Goal: Book appointment/travel/reservation

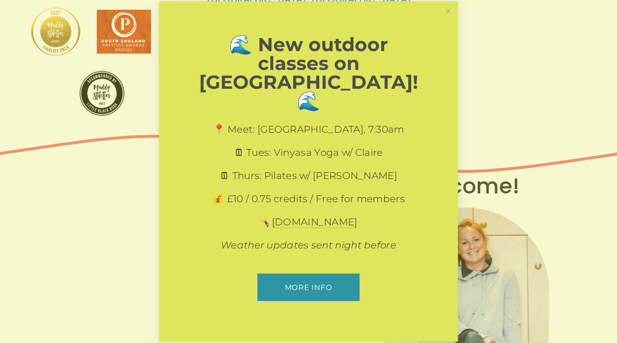
scroll to position [253, 0]
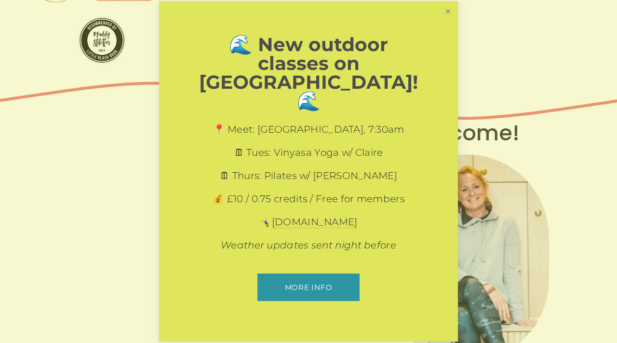
click at [451, 20] on link "Close" at bounding box center [447, 11] width 17 height 17
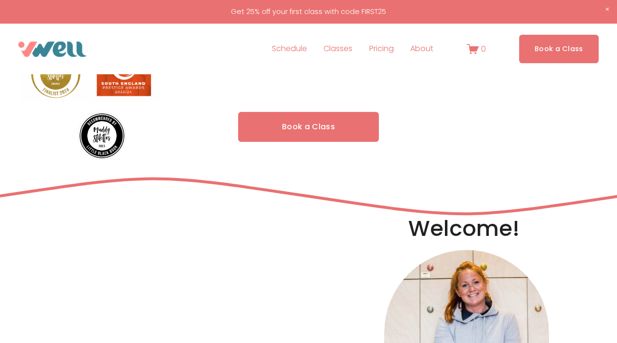
scroll to position [157, 0]
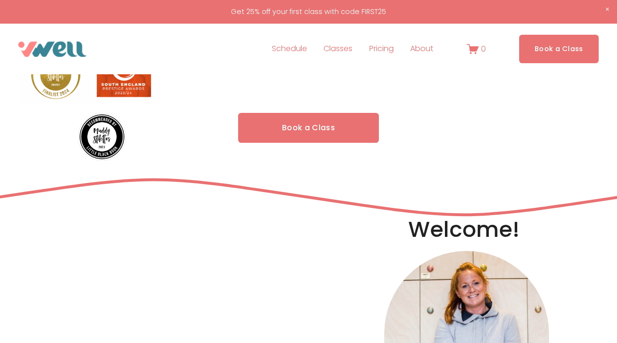
click at [380, 49] on link "Pricing" at bounding box center [381, 48] width 25 height 15
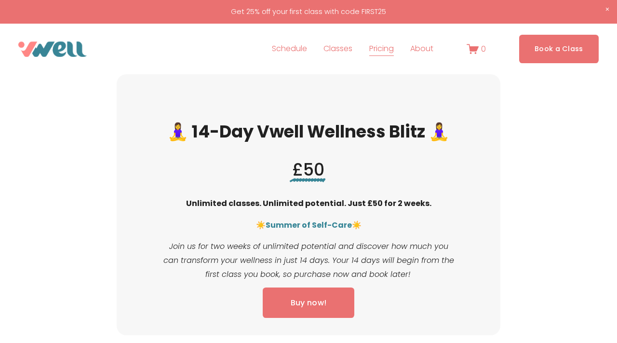
scroll to position [225, 0]
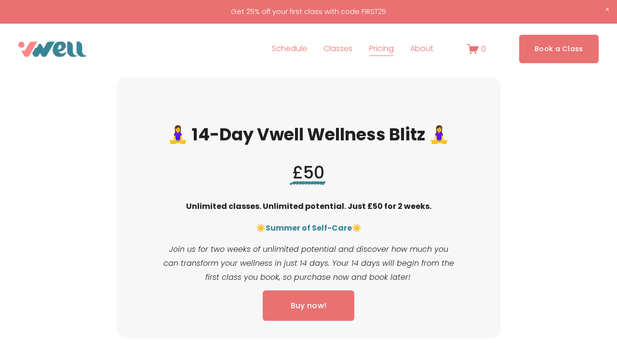
click at [290, 45] on link "Schedule" at bounding box center [289, 48] width 35 height 15
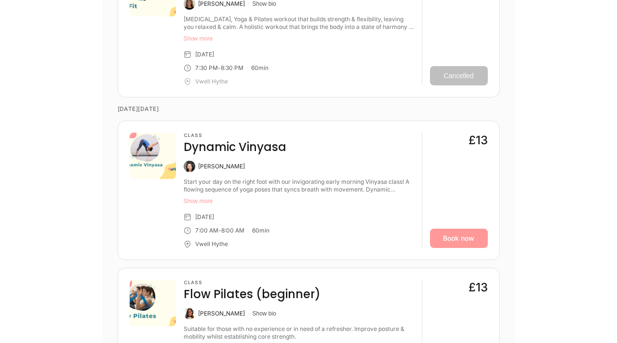
scroll to position [2379, 0]
